Goal: Task Accomplishment & Management: Use online tool/utility

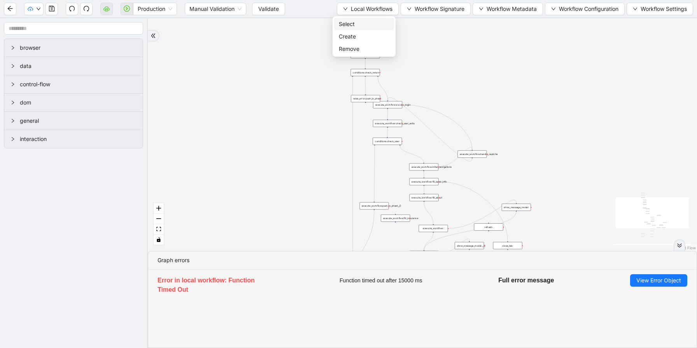
click at [370, 22] on span "Select" at bounding box center [364, 24] width 51 height 9
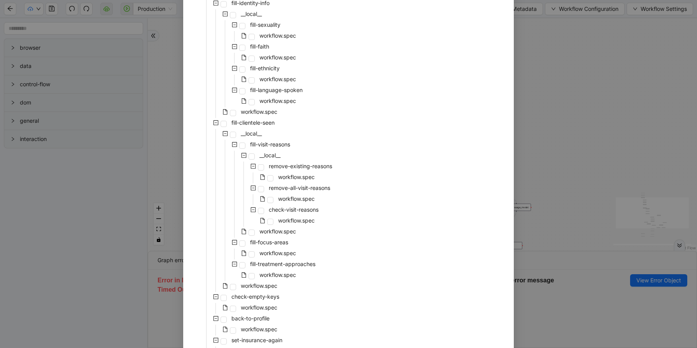
scroll to position [957, 0]
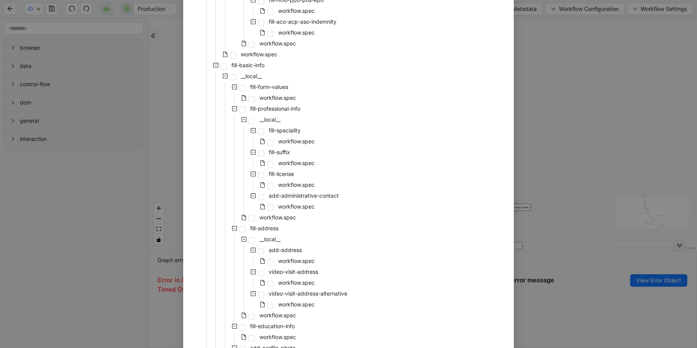
click at [273, 185] on div "workflow.spec" at bounding box center [255, 185] width 124 height 11
click at [271, 185] on span at bounding box center [270, 186] width 6 height 6
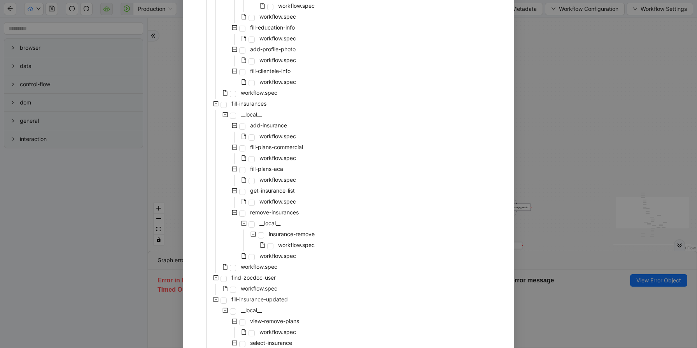
scroll to position [1368, 0]
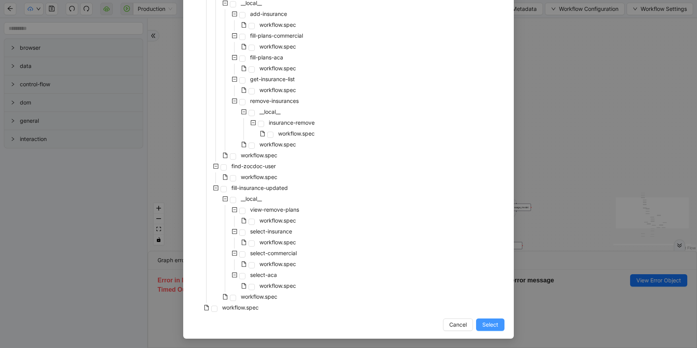
click at [490, 327] on span "Select" at bounding box center [490, 325] width 16 height 9
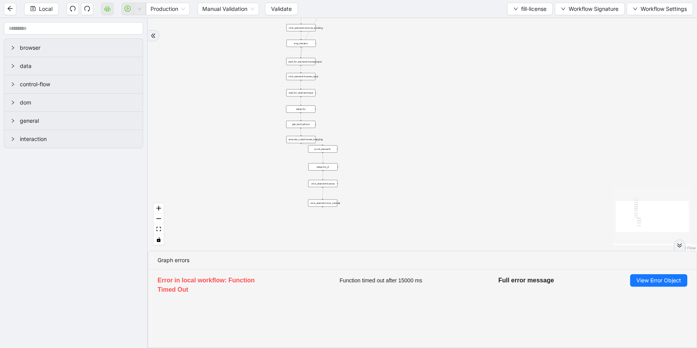
drag, startPoint x: 367, startPoint y: 167, endPoint x: 354, endPoint y: 70, distance: 97.8
click at [354, 70] on div "onError trigger wait_for_element:input click_element:click_outside delay:2s scr…" at bounding box center [422, 134] width 549 height 233
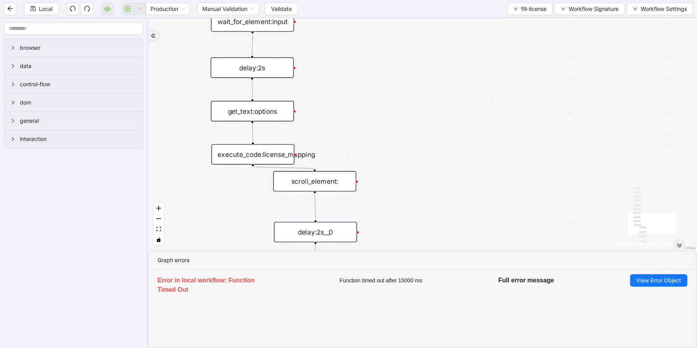
click at [284, 153] on div "execute_code:license_mapping" at bounding box center [252, 154] width 83 height 21
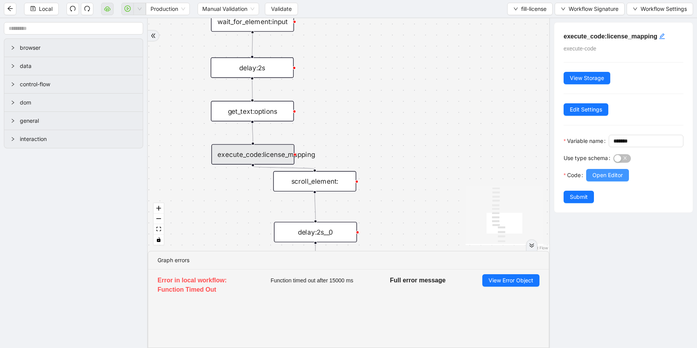
click at [595, 182] on button "Open Editor" at bounding box center [607, 175] width 43 height 12
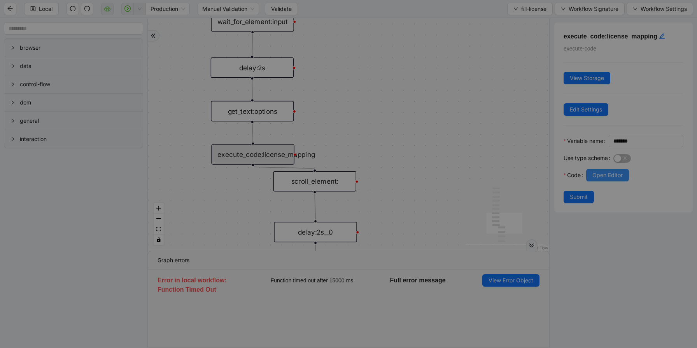
scroll to position [117, 0]
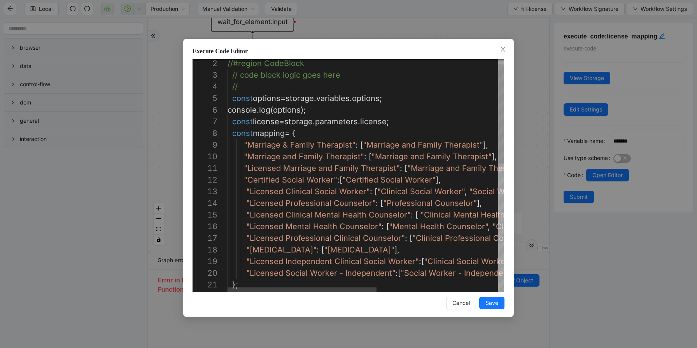
click at [257, 145] on div "//#region CodeBlock // code block logic goes here // const options = storage . …" at bounding box center [478, 320] width 501 height 548
drag, startPoint x: 243, startPoint y: 144, endPoint x: 474, endPoint y: 150, distance: 231.1
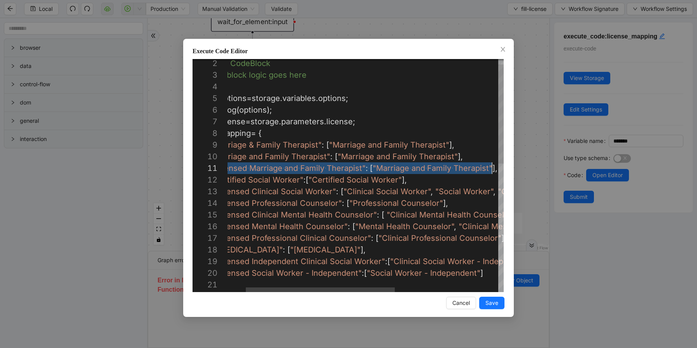
scroll to position [0, 298]
drag, startPoint x: 243, startPoint y: 168, endPoint x: 536, endPoint y: 165, distance: 292.1
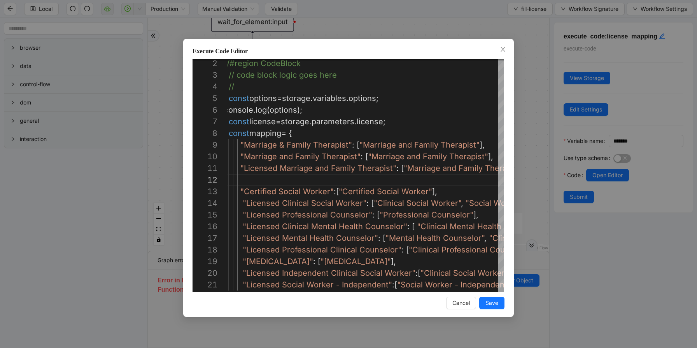
paste textarea "**********"
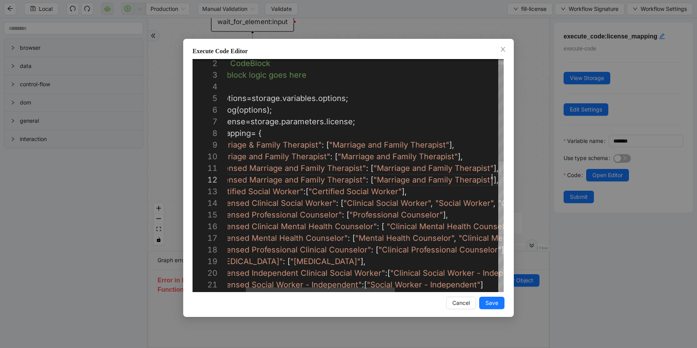
scroll to position [12, 298]
click at [288, 179] on div "//#region CodeBlock // code block logic goes here // const options = storage . …" at bounding box center [444, 326] width 501 height 560
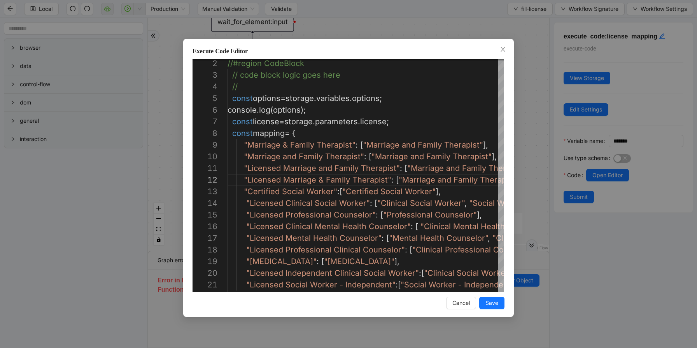
type textarea "**********"
click at [496, 302] on span "Save" at bounding box center [491, 303] width 13 height 9
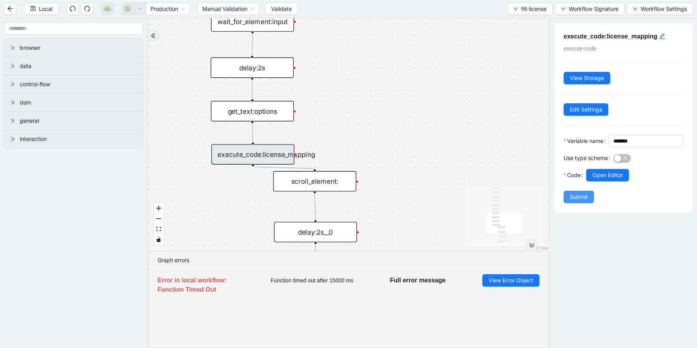
click at [576, 201] on span "Submit" at bounding box center [579, 197] width 18 height 9
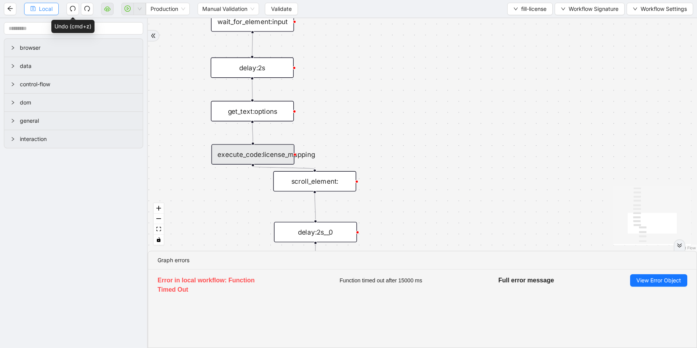
click at [52, 10] on span "Local" at bounding box center [46, 9] width 14 height 9
click at [283, 10] on span "Validate" at bounding box center [281, 9] width 21 height 9
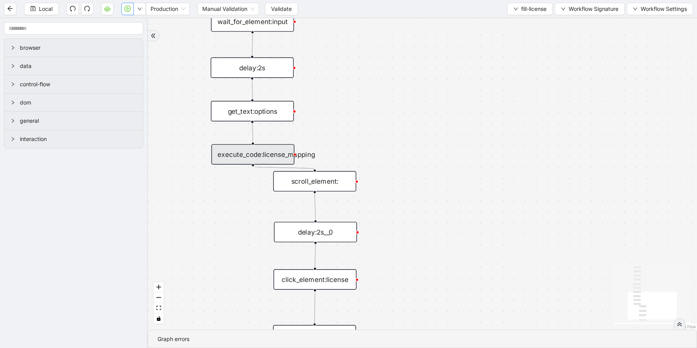
click at [128, 12] on button "button" at bounding box center [127, 9] width 12 height 12
click at [275, 13] on span "Validate" at bounding box center [281, 9] width 21 height 9
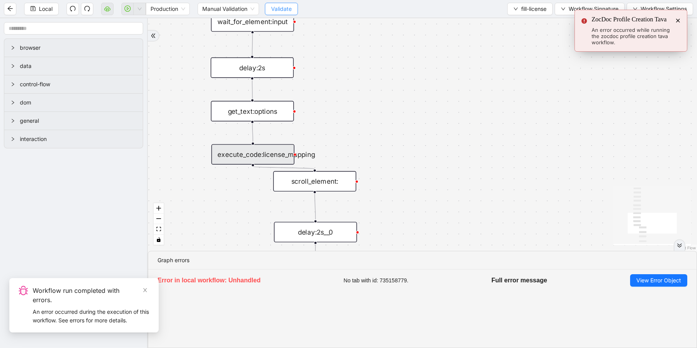
click at [287, 6] on span "Validate" at bounding box center [281, 9] width 21 height 9
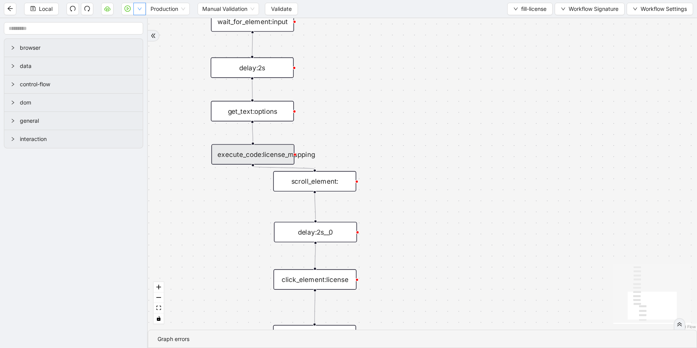
click at [130, 10] on icon "play-circle" at bounding box center [127, 8] width 6 height 6
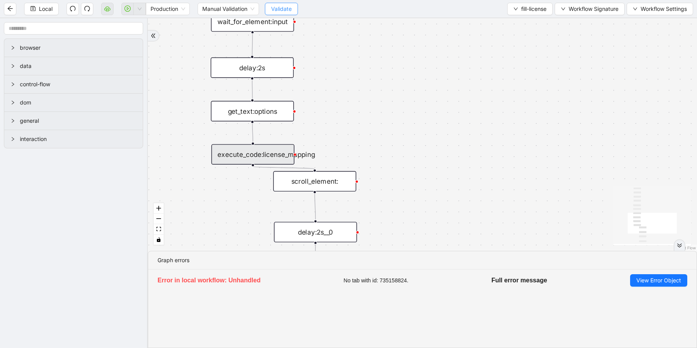
click at [273, 8] on span "Validate" at bounding box center [281, 9] width 21 height 9
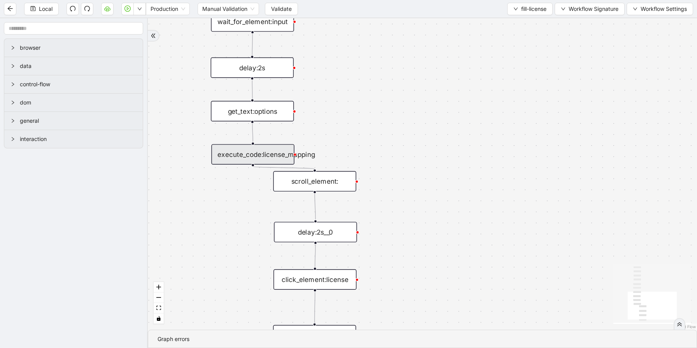
click at [126, 15] on button "button" at bounding box center [127, 9] width 12 height 12
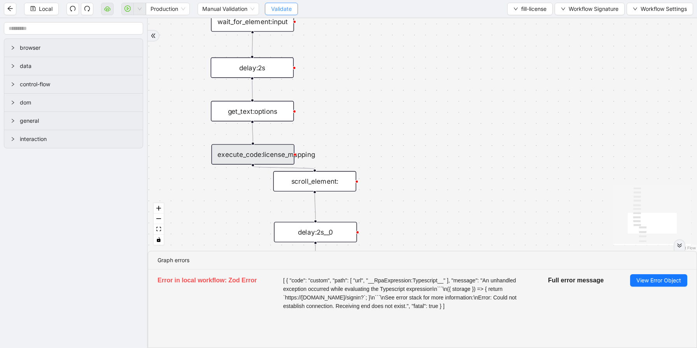
click at [285, 5] on span "Validate" at bounding box center [281, 9] width 21 height 9
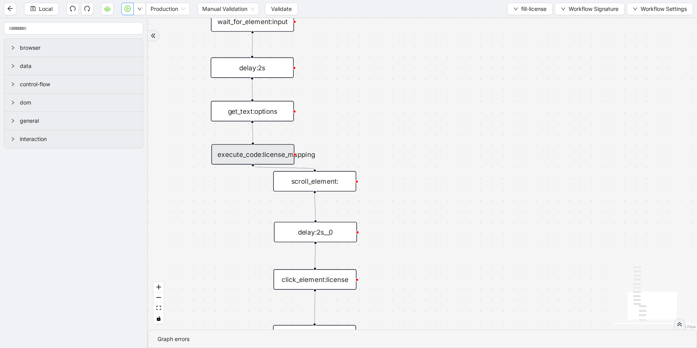
click at [128, 12] on button "button" at bounding box center [127, 9] width 12 height 12
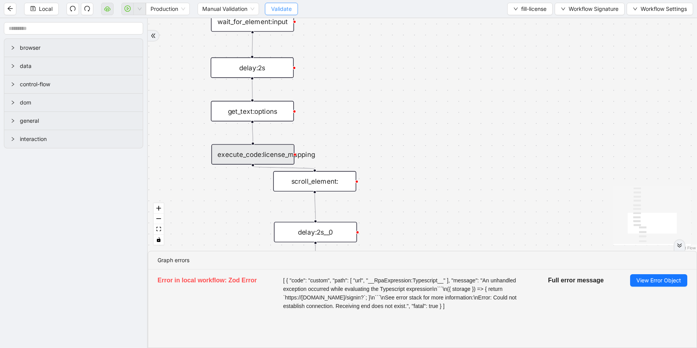
click at [292, 7] on button "Validate" at bounding box center [281, 9] width 33 height 12
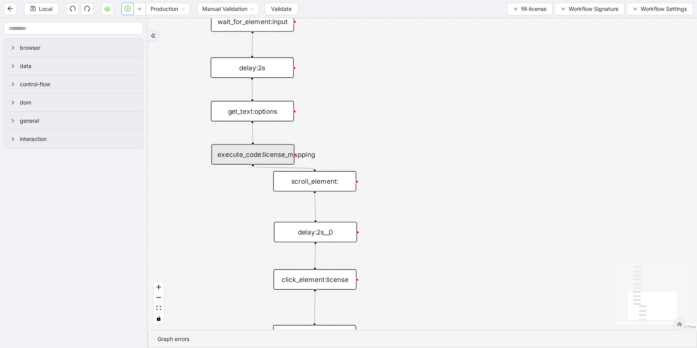
click at [125, 11] on icon "play-circle" at bounding box center [127, 8] width 6 height 6
